Goal: Transaction & Acquisition: Purchase product/service

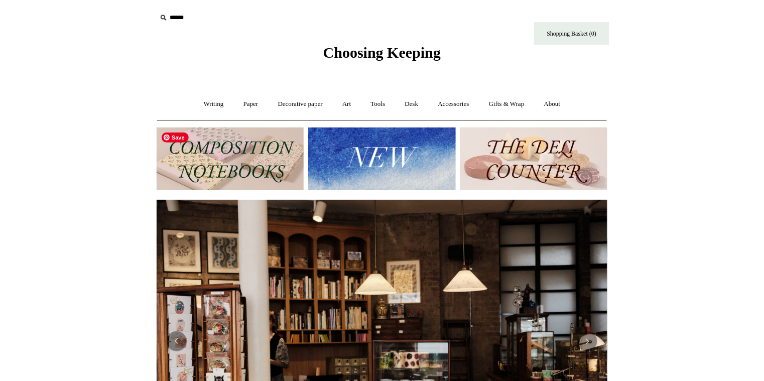
click at [241, 173] on img at bounding box center [230, 159] width 147 height 63
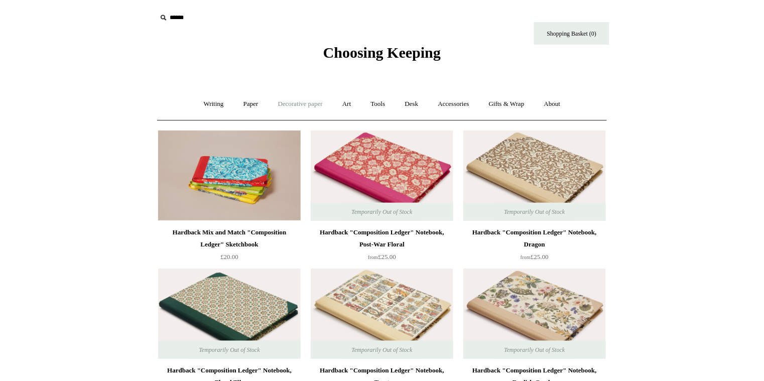
click at [289, 109] on link "Decorative paper +" at bounding box center [300, 104] width 63 height 27
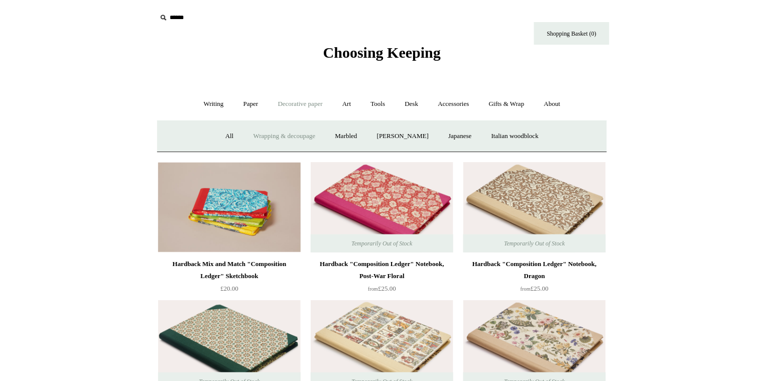
click at [280, 140] on link "Wrapping & decoupage" at bounding box center [284, 136] width 80 height 27
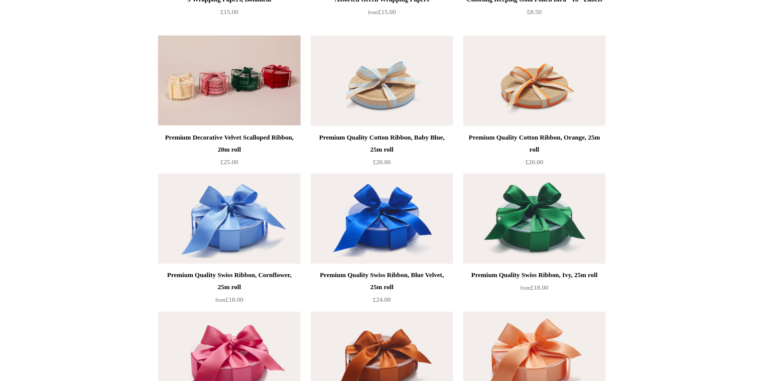
scroll to position [1175, 0]
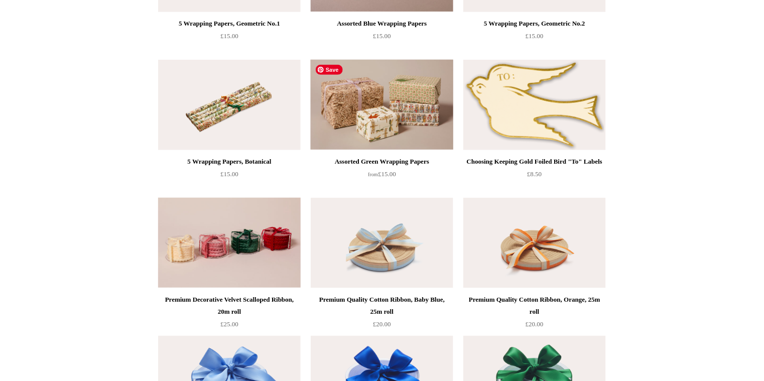
click at [390, 126] on img at bounding box center [382, 105] width 143 height 90
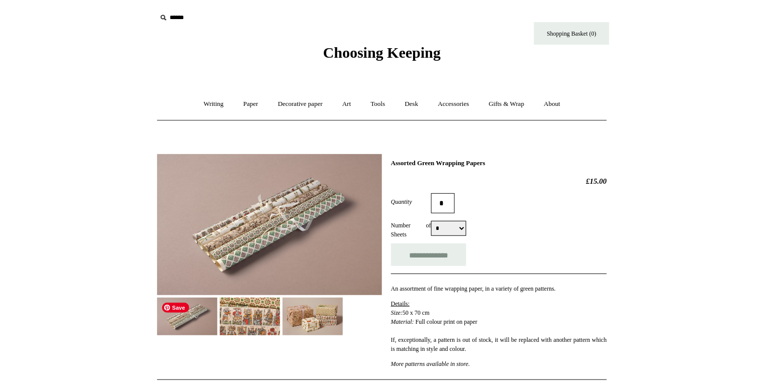
click at [284, 312] on img at bounding box center [313, 317] width 60 height 38
